Goal: Transaction & Acquisition: Purchase product/service

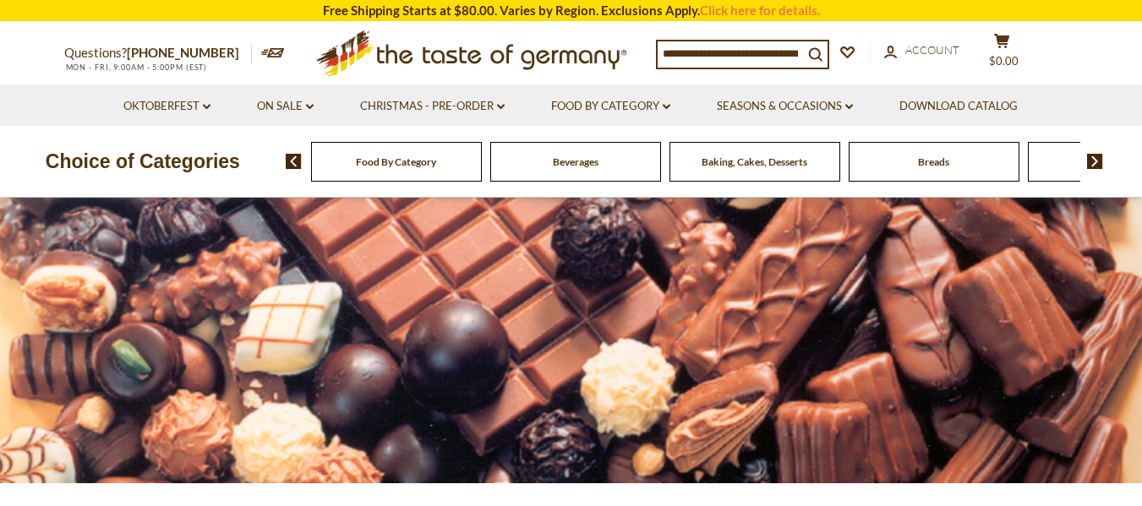
drag, startPoint x: 1154, startPoint y: 64, endPoint x: 1129, endPoint y: 53, distance: 26.9
click at [750, 52] on input at bounding box center [730, 53] width 145 height 24
click at [496, 107] on link "Christmas - PRE-ORDER dropdown_arrow" at bounding box center [432, 106] width 145 height 19
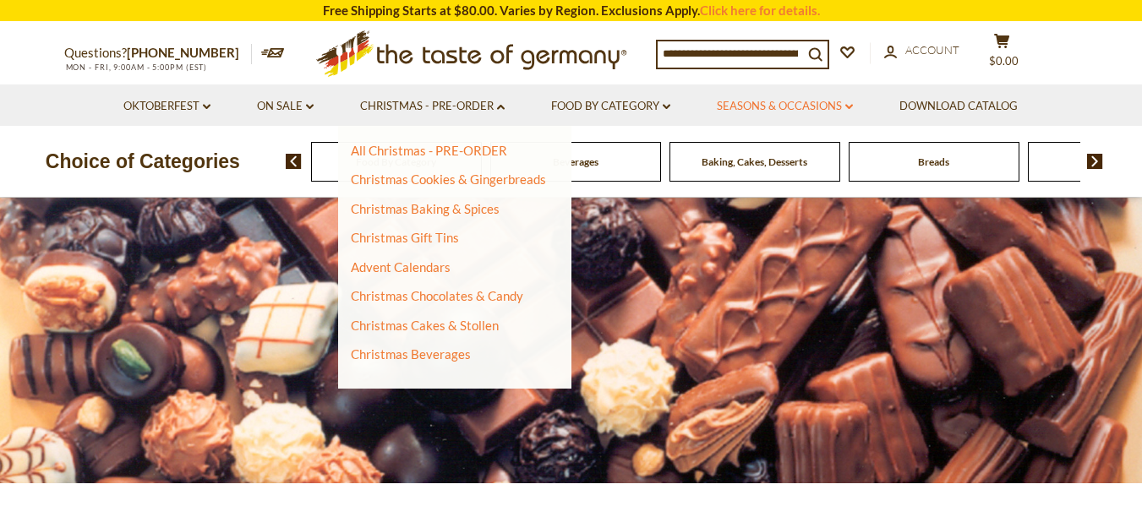
click at [826, 107] on link "Seasons & Occasions dropdown_arrow" at bounding box center [785, 106] width 136 height 19
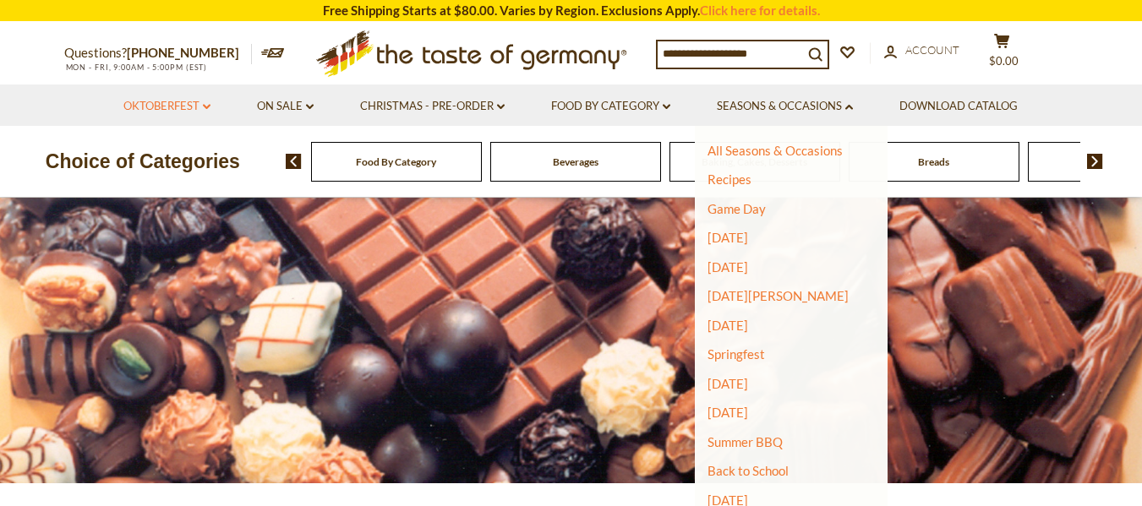
click at [205, 106] on icon at bounding box center [207, 106] width 8 height 5
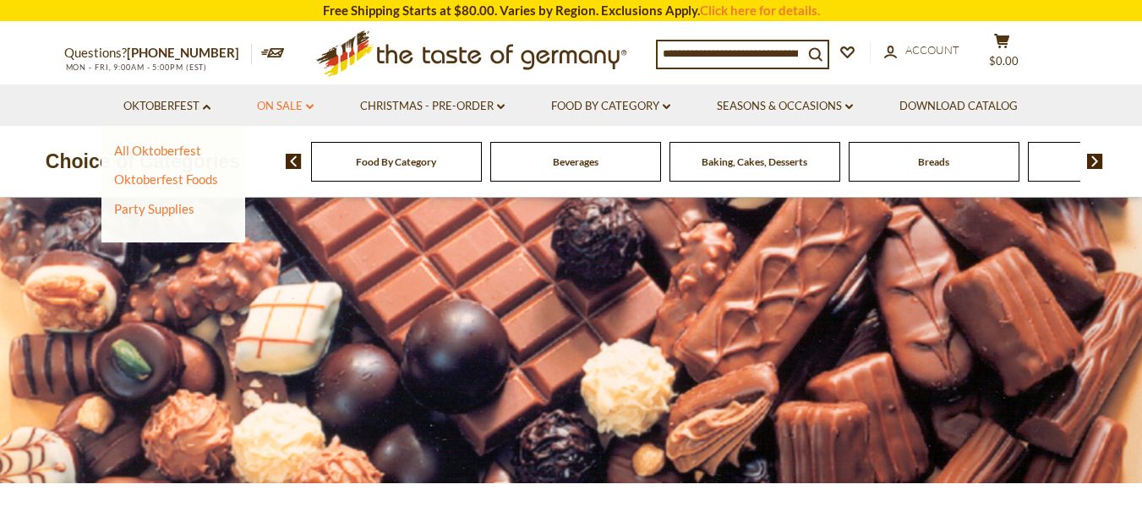
click at [313, 107] on li "On Sale dropdown_arrow All On Sale Best By Deals" at bounding box center [285, 105] width 101 height 41
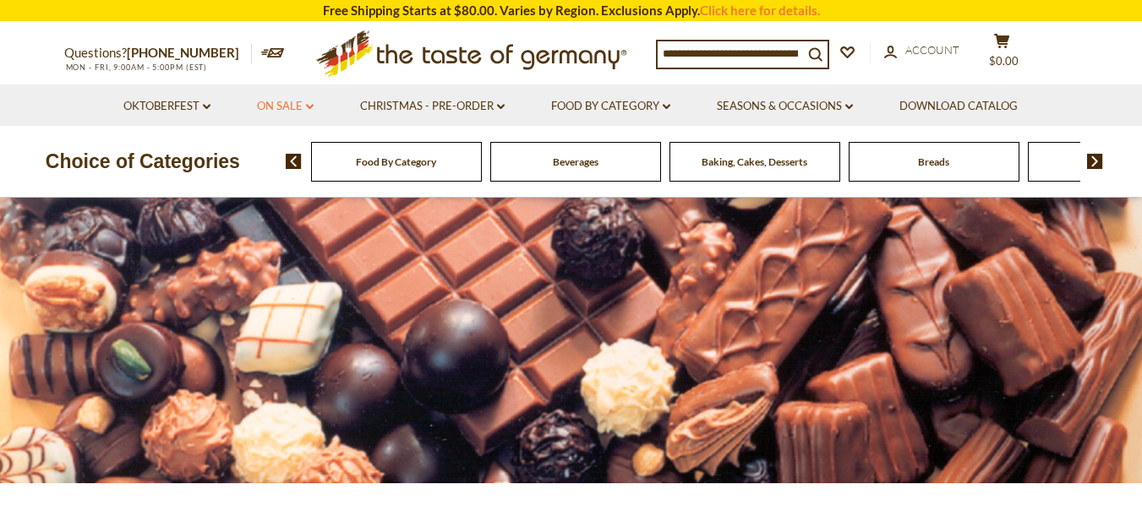
click at [311, 109] on icon "dropdown_arrow" at bounding box center [310, 107] width 8 height 6
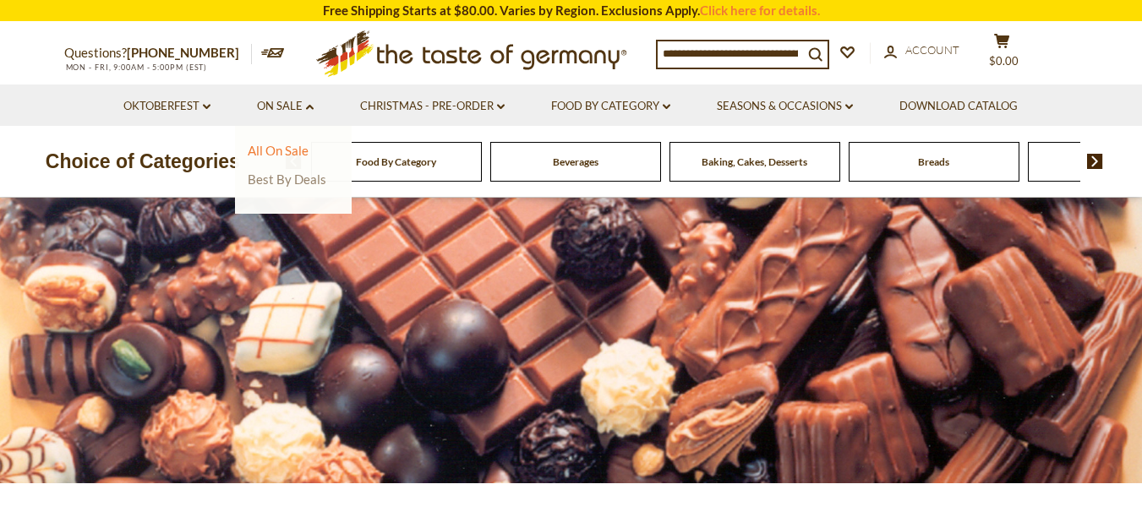
click at [304, 177] on link "Best By Deals" at bounding box center [287, 179] width 79 height 15
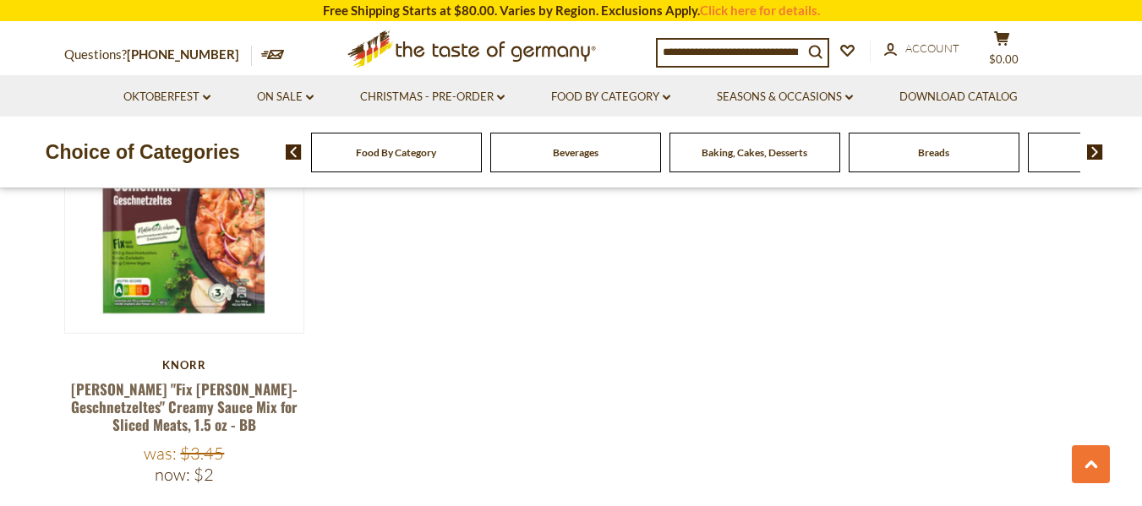
scroll to position [676, 0]
